Goal: Task Accomplishment & Management: Manage account settings

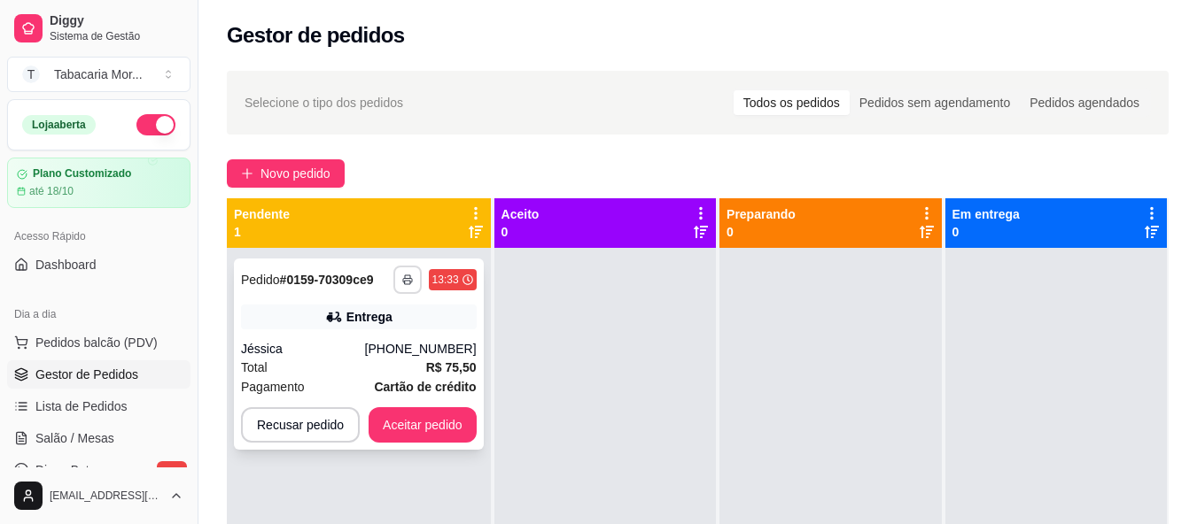
click at [415, 279] on button "button" at bounding box center [407, 280] width 28 height 28
click at [270, 360] on div "Total R$ 75,50" at bounding box center [359, 367] width 236 height 19
click at [409, 278] on icon "button" at bounding box center [407, 280] width 11 height 11
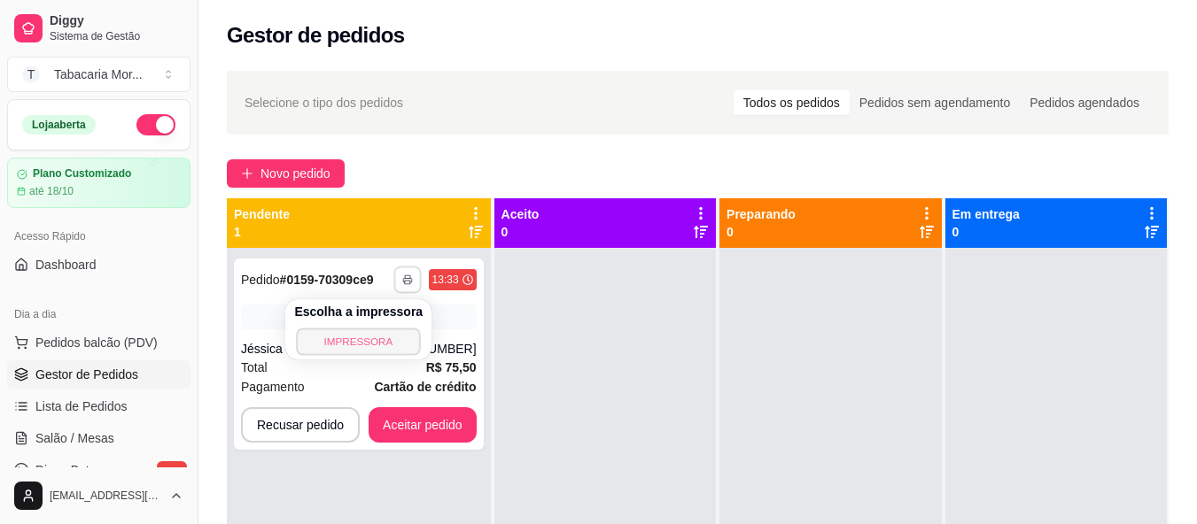
click at [373, 343] on button "IMPRESSORA" at bounding box center [359, 341] width 124 height 27
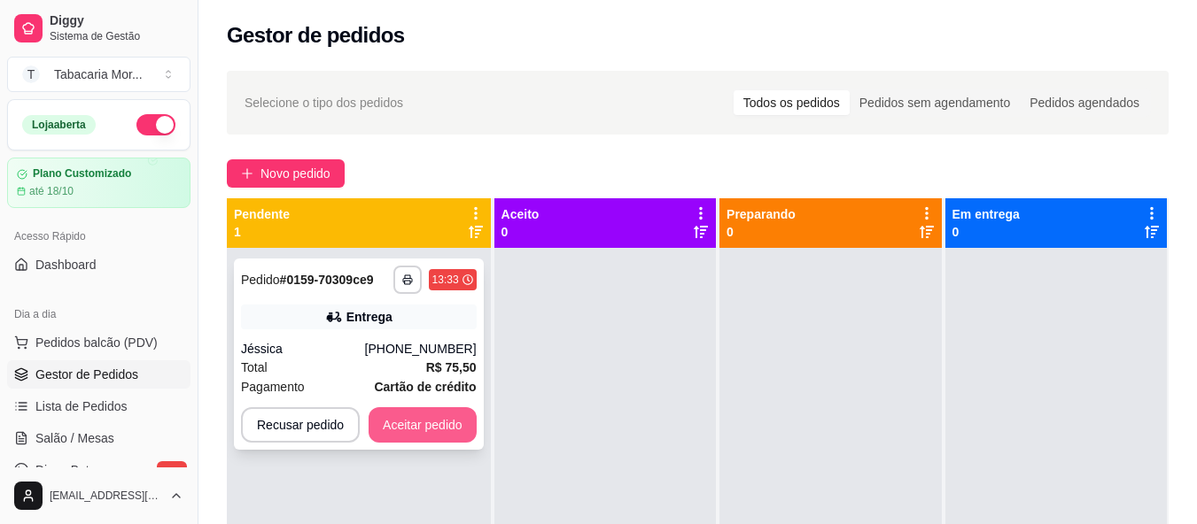
click at [453, 423] on button "Aceitar pedido" at bounding box center [423, 425] width 108 height 35
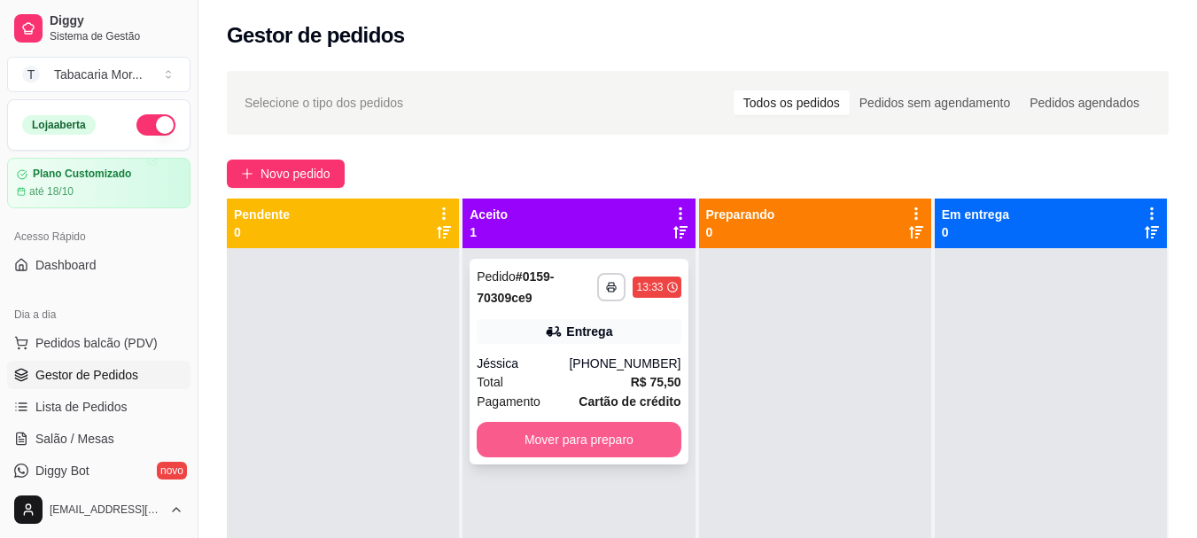
click at [610, 446] on button "Mover para preparo" at bounding box center [579, 439] width 204 height 35
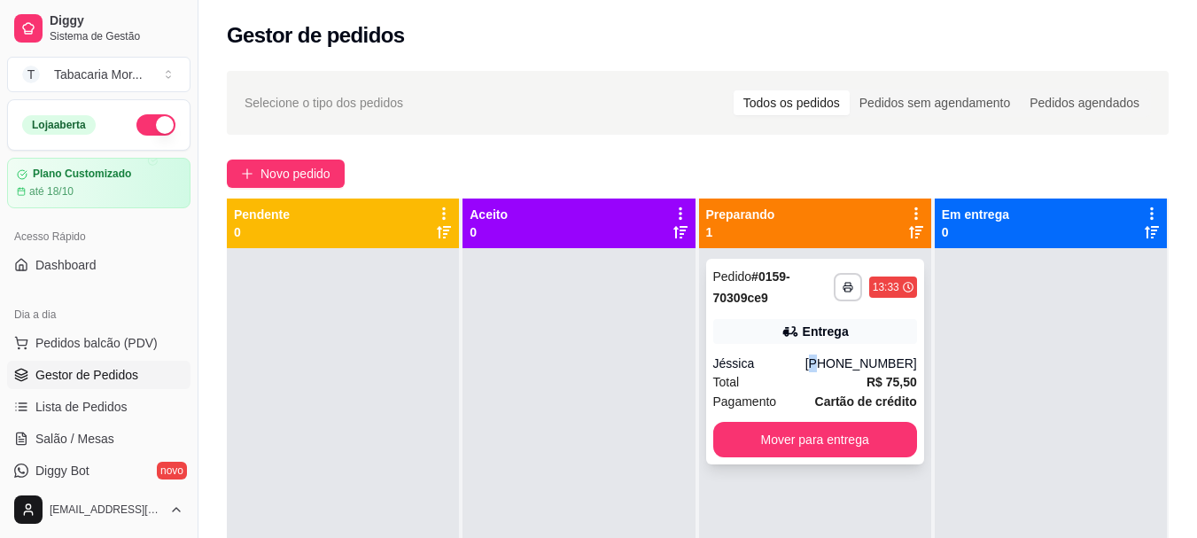
click at [826, 364] on div "[PHONE_NUMBER]" at bounding box center [861, 363] width 112 height 18
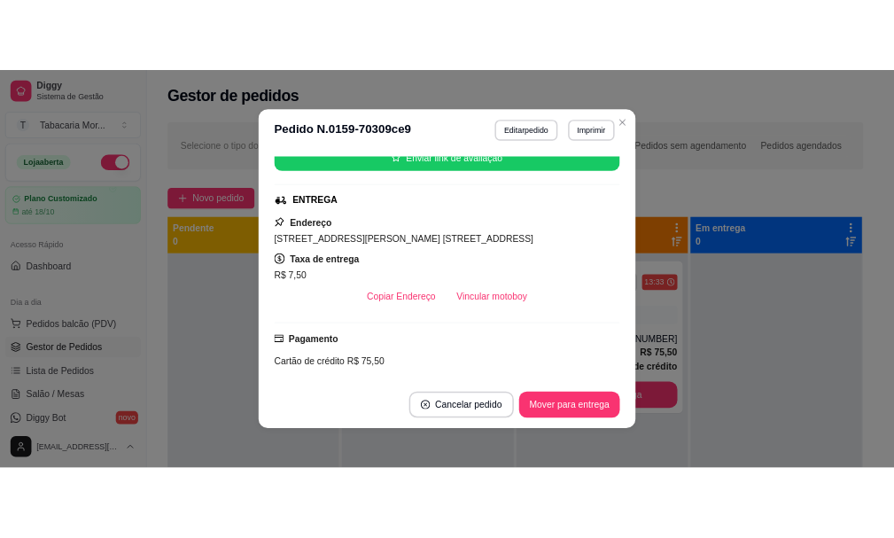
scroll to position [354, 0]
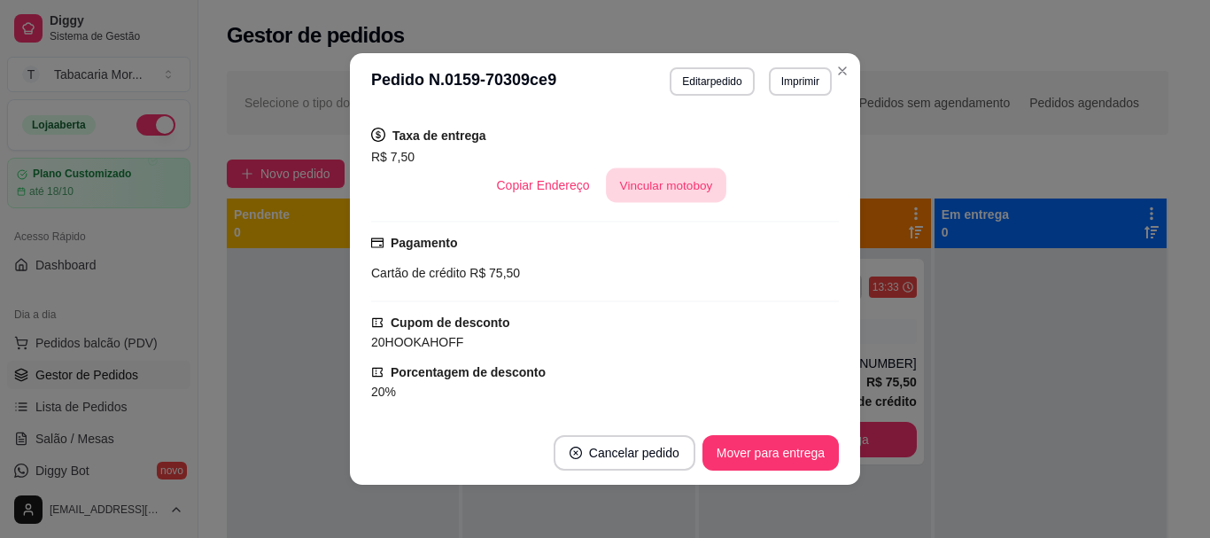
click at [611, 177] on button "Vincular motoboy" at bounding box center [666, 185] width 120 height 35
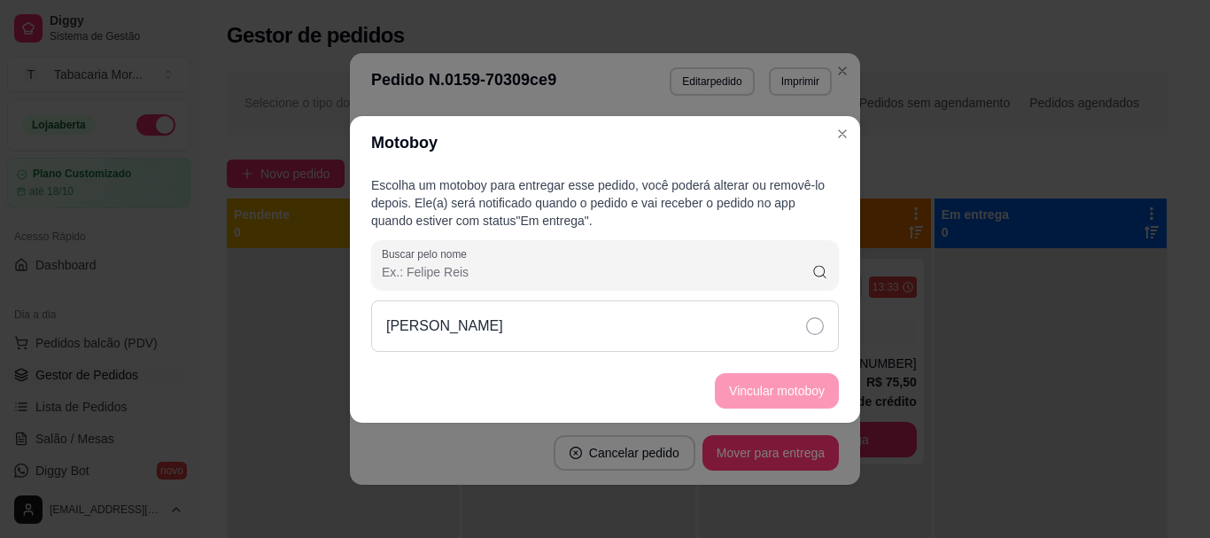
click at [817, 321] on icon at bounding box center [815, 326] width 18 height 18
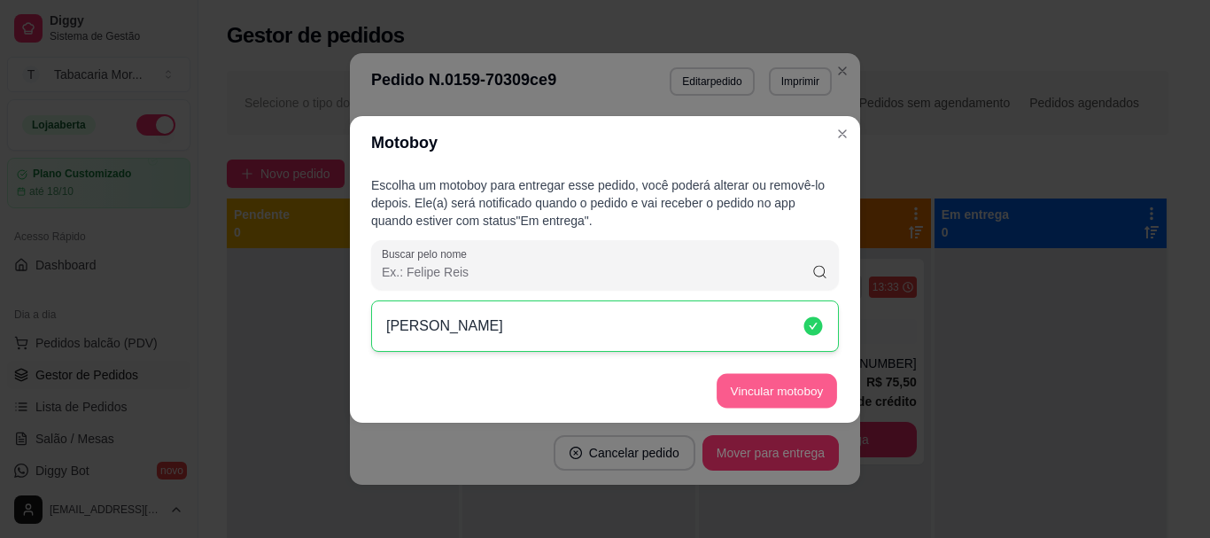
click at [784, 397] on button "Vincular motoboy" at bounding box center [777, 390] width 120 height 35
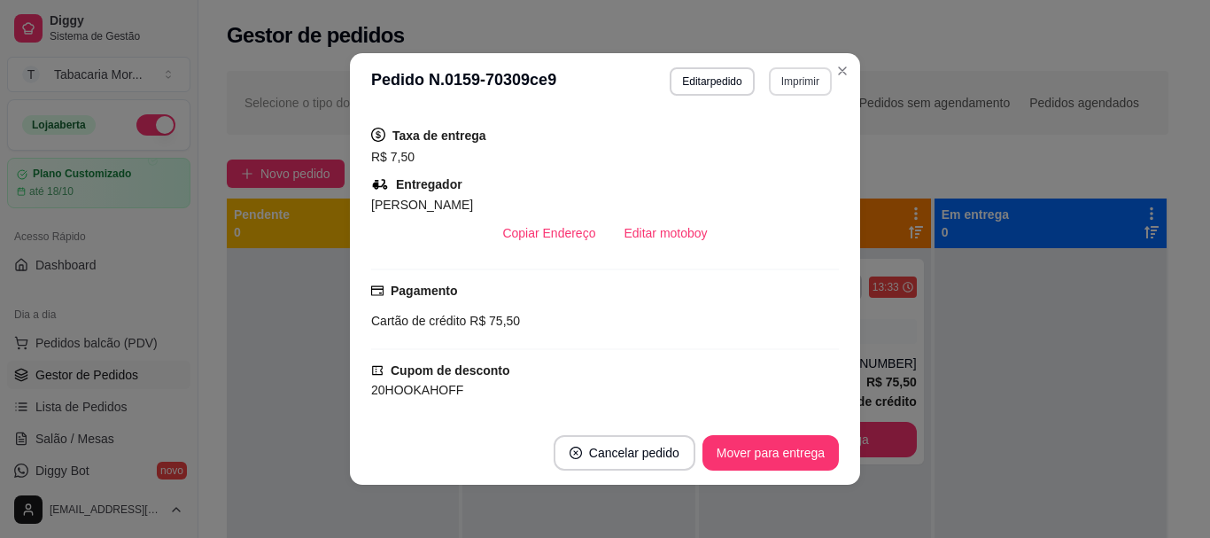
click at [796, 83] on button "Imprimir" at bounding box center [800, 81] width 63 height 28
click at [781, 151] on button "IMPRESSORA" at bounding box center [762, 143] width 128 height 28
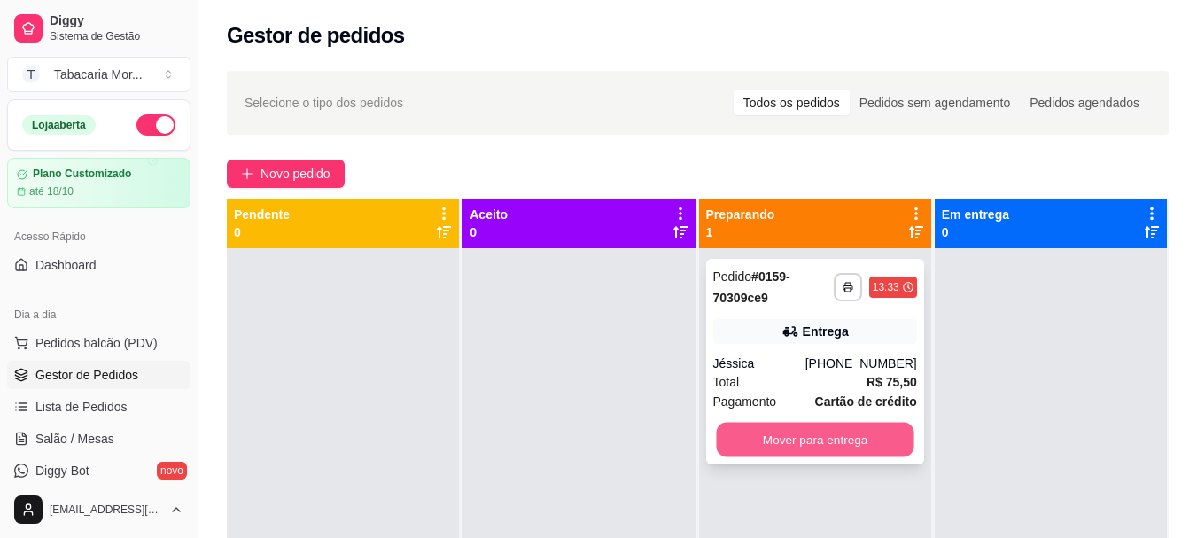
click at [860, 452] on button "Mover para entrega" at bounding box center [815, 440] width 198 height 35
